Goal: Check status: Check status

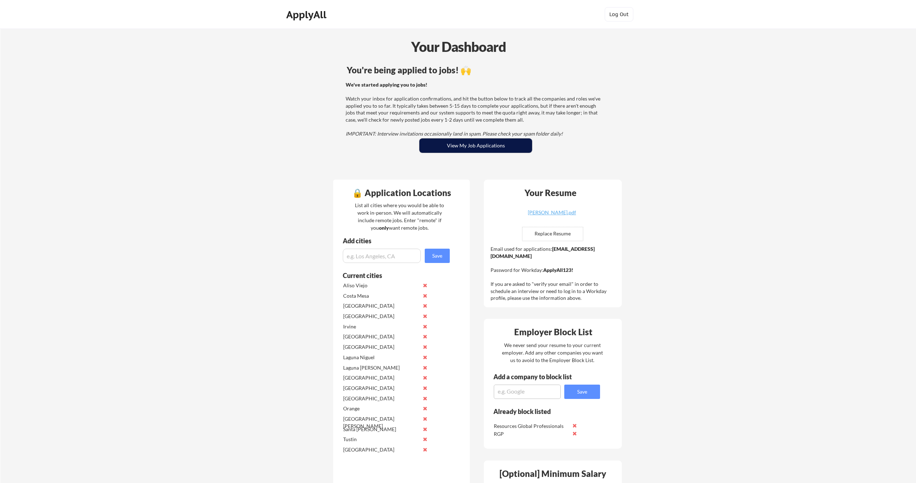
click at [462, 147] on button "View My Job Applications" at bounding box center [475, 145] width 113 height 14
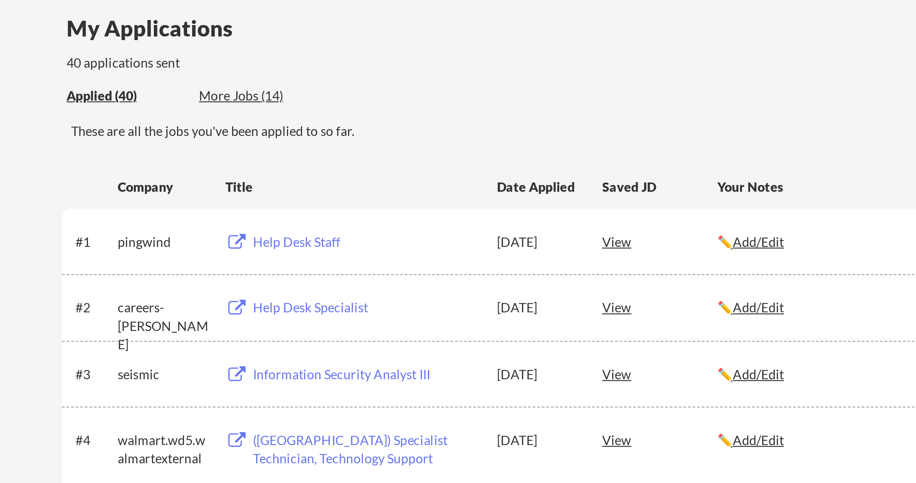
click at [456, 149] on div "[DATE]" at bounding box center [471, 152] width 31 height 7
click at [456, 175] on div "[DATE]" at bounding box center [471, 178] width 31 height 7
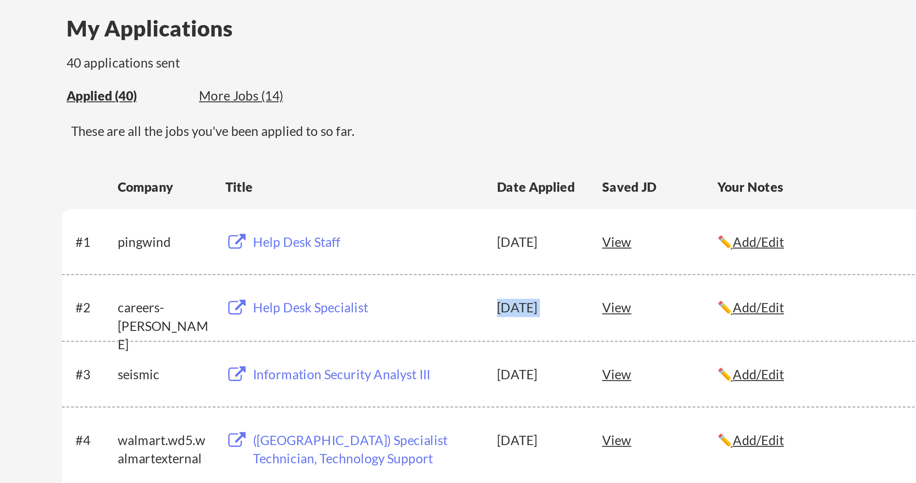
click at [456, 175] on div "[DATE]" at bounding box center [471, 178] width 31 height 7
click at [456, 201] on div "[DATE]" at bounding box center [471, 204] width 31 height 7
click at [456, 149] on div "[DATE]" at bounding box center [471, 152] width 31 height 7
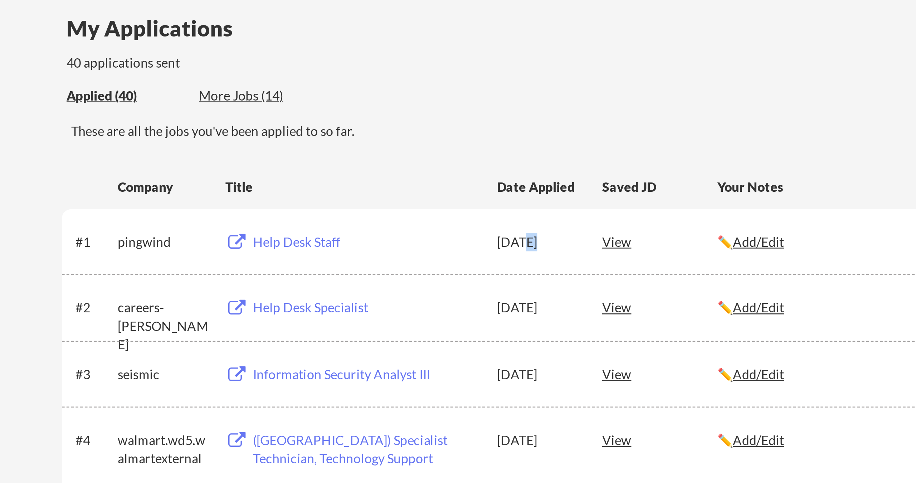
click at [456, 149] on div "[DATE]" at bounding box center [471, 152] width 31 height 7
